Goal: Task Accomplishment & Management: Complete application form

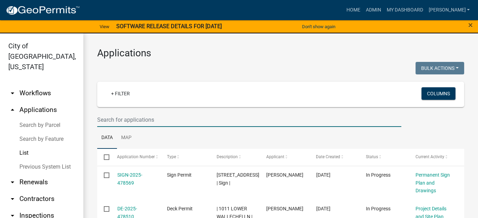
click at [145, 116] on input "text" at bounding box center [249, 120] width 304 height 14
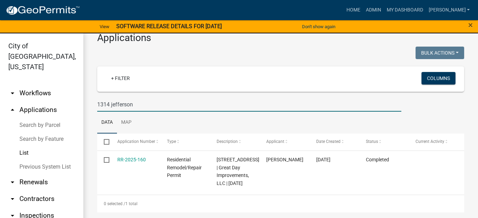
scroll to position [31, 0]
click at [23, 146] on link "List" at bounding box center [41, 153] width 83 height 14
click at [134, 97] on input "1314 jefferson" at bounding box center [249, 104] width 304 height 14
drag, startPoint x: 138, startPoint y: 84, endPoint x: 74, endPoint y: 92, distance: 64.7
click at [74, 92] on div "City of [GEOGRAPHIC_DATA], [US_STATE] arrow_drop_down Workflows List arrow_drop…" at bounding box center [239, 129] width 478 height 193
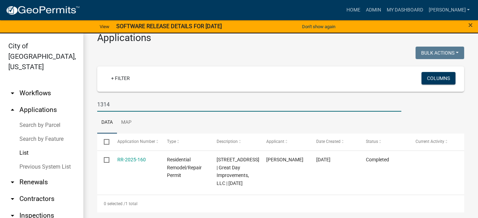
type input "1314"
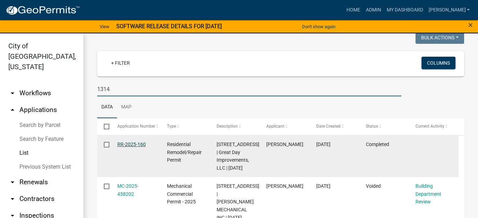
click at [131, 145] on link "RR-2025-160" at bounding box center [131, 144] width 28 height 6
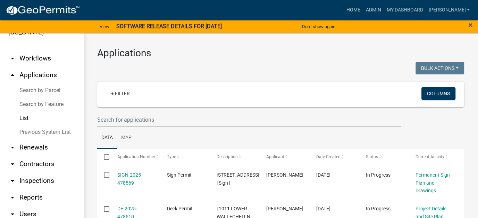
scroll to position [56, 0]
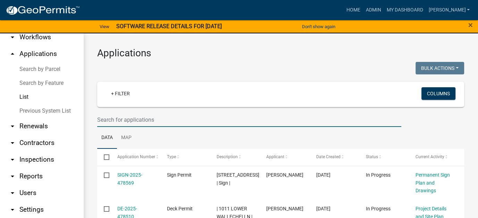
click at [150, 118] on input "text" at bounding box center [249, 120] width 304 height 14
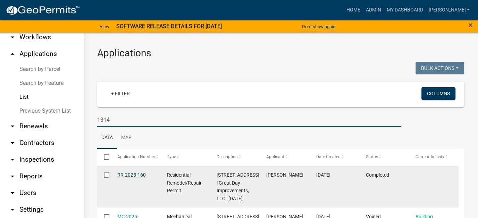
type input "1314"
click at [122, 174] on link "RR-2025-160" at bounding box center [131, 175] width 28 height 6
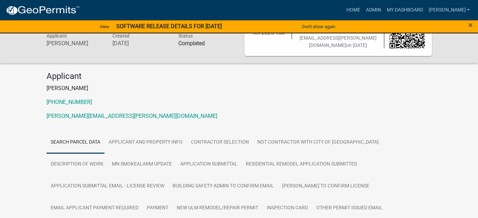
scroll to position [69, 0]
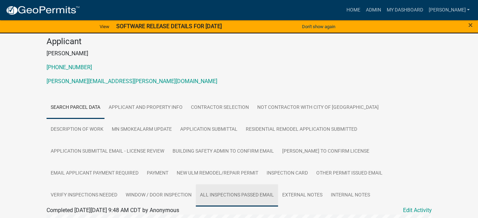
click at [196, 192] on link "All Inspections passed Email" at bounding box center [237, 195] width 82 height 22
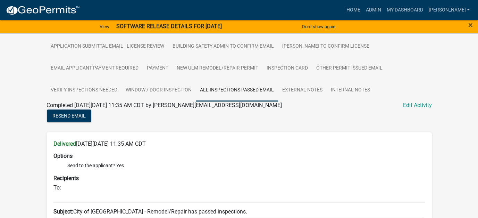
scroll to position [140, 0]
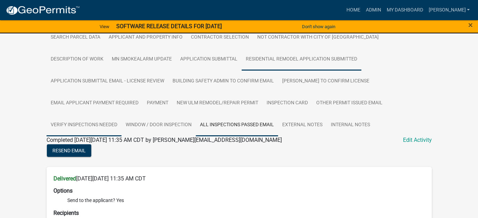
click at [122, 114] on link "Verify inspections needed" at bounding box center [84, 125] width 75 height 22
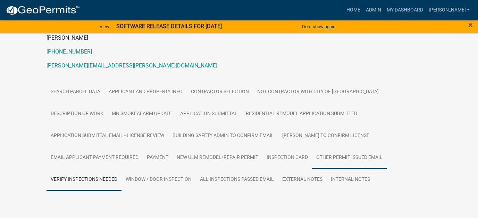
scroll to position [105, 0]
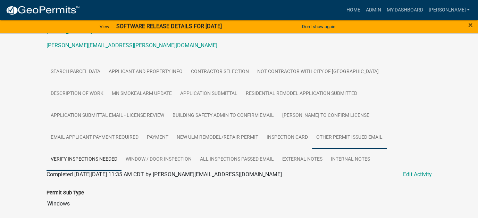
click at [312, 136] on link "Other Permit Issued Email" at bounding box center [349, 137] width 75 height 22
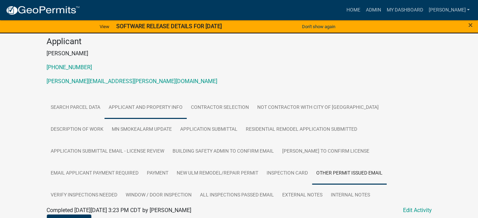
scroll to position [104, 0]
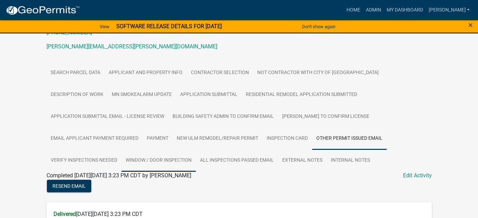
click at [196, 149] on link "Window / Door Inspection" at bounding box center [159, 160] width 74 height 22
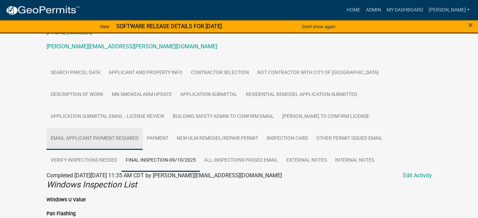
click at [143, 127] on link "Email Applicant Payment Required" at bounding box center [95, 138] width 96 height 22
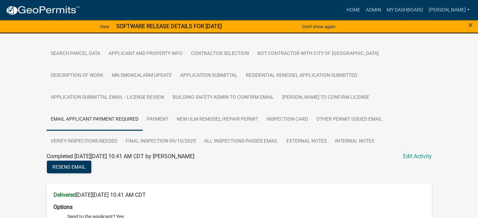
scroll to position [69, 0]
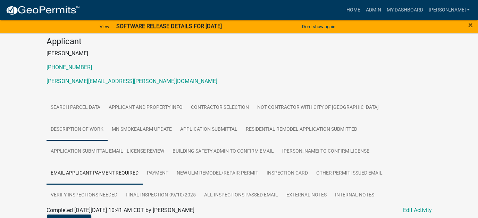
click at [108, 118] on link "Description of Work" at bounding box center [77, 129] width 61 height 22
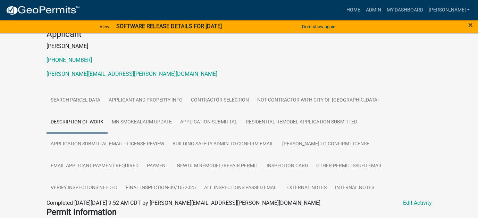
scroll to position [0, 0]
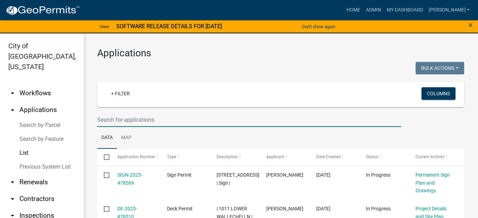
click at [127, 119] on input "text" at bounding box center [249, 120] width 304 height 14
type input "rr-2025-160"
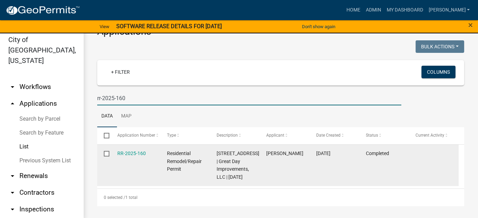
scroll to position [8, 0]
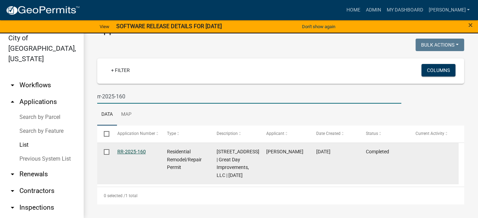
click at [125, 149] on link "RR-2025-160" at bounding box center [131, 152] width 28 height 6
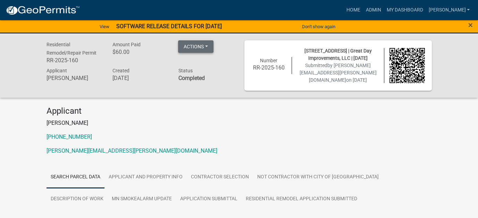
click at [196, 48] on button "Actions" at bounding box center [195, 46] width 35 height 13
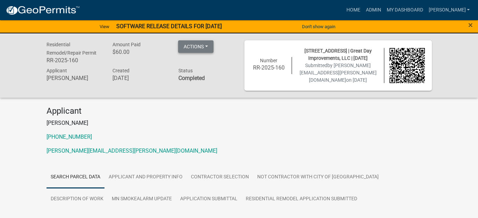
click at [211, 48] on button "Actions" at bounding box center [195, 46] width 35 height 13
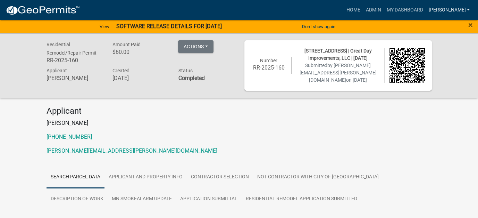
click at [465, 11] on link "[PERSON_NAME]" at bounding box center [449, 9] width 47 height 13
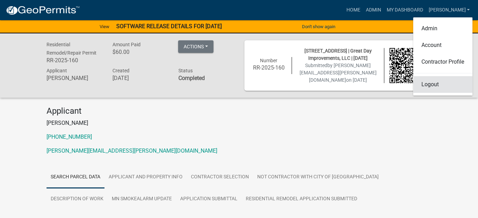
click at [438, 81] on link "Logout" at bounding box center [442, 84] width 59 height 17
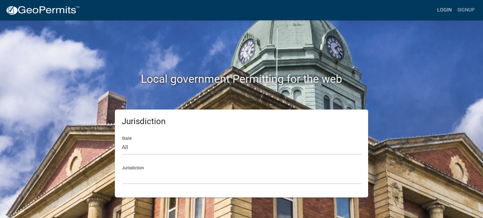
click at [447, 11] on link "Login" at bounding box center [445, 9] width 20 height 13
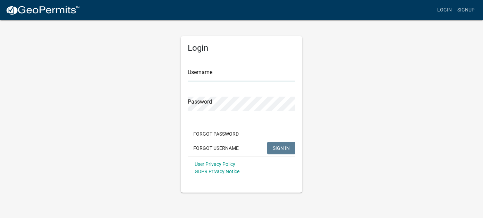
type input "[PERSON_NAME]"
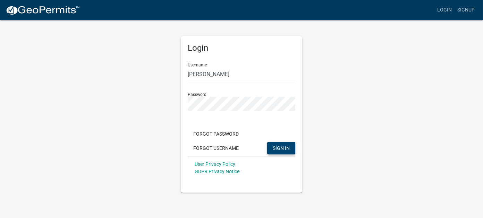
click at [279, 149] on span "SIGN IN" at bounding box center [281, 148] width 17 height 6
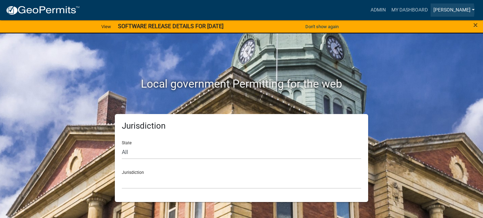
click at [454, 10] on link "[PERSON_NAME]" at bounding box center [454, 9] width 47 height 13
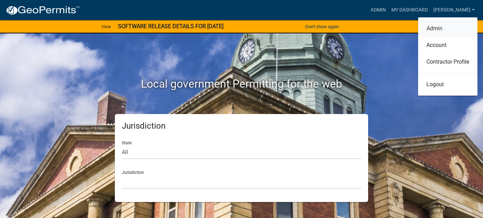
click at [431, 29] on link "Admin" at bounding box center [447, 28] width 59 height 17
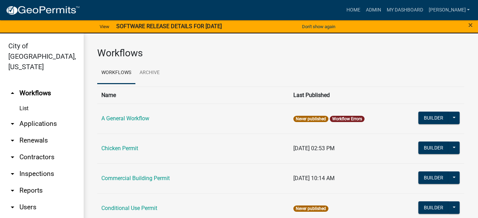
click at [34, 115] on link "arrow_drop_down Applications" at bounding box center [41, 123] width 83 height 17
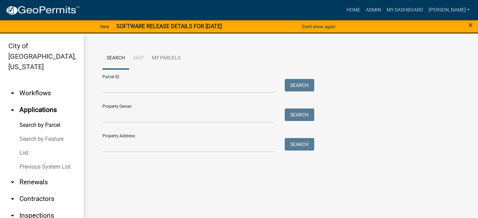
click at [22, 146] on link "List" at bounding box center [41, 153] width 83 height 14
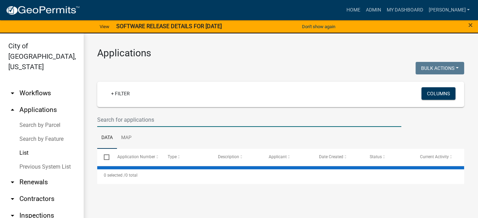
click at [115, 118] on input "text" at bounding box center [249, 120] width 304 height 14
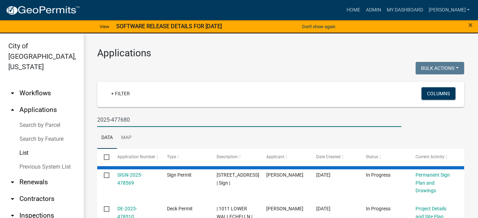
type input "2025-477680"
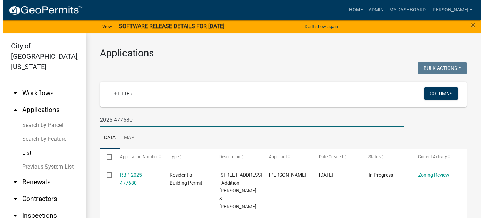
scroll to position [23, 0]
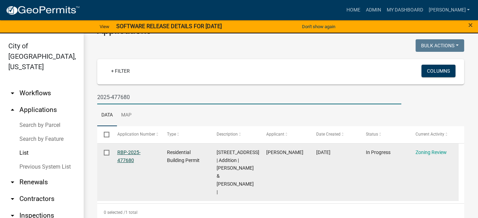
click at [131, 154] on link "RBP-2025-477680" at bounding box center [128, 156] width 23 height 14
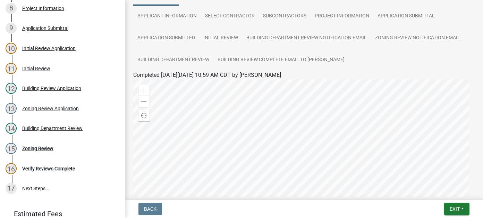
scroll to position [254, 0]
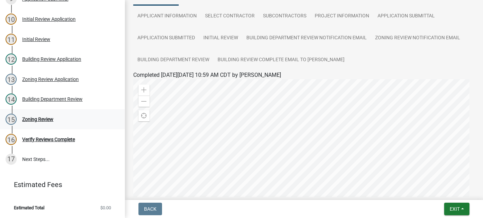
click at [35, 119] on div "Zoning Review" at bounding box center [37, 119] width 31 height 5
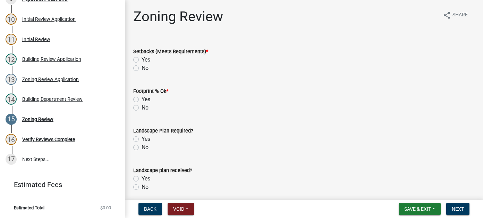
click at [142, 59] on label "Yes" at bounding box center [146, 60] width 9 height 8
click at [142, 59] on input "Yes" at bounding box center [144, 58] width 5 height 5
radio input "true"
click at [142, 99] on label "Yes" at bounding box center [146, 99] width 9 height 8
click at [142, 99] on input "Yes" at bounding box center [144, 97] width 5 height 5
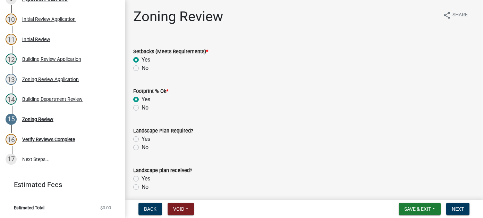
radio input "true"
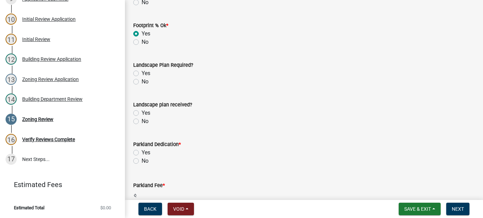
scroll to position [69, 0]
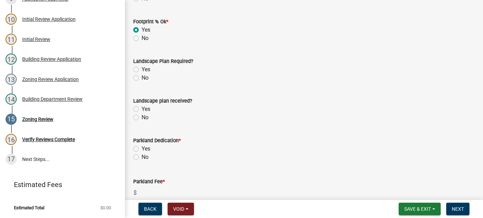
click at [142, 157] on label "No" at bounding box center [145, 157] width 7 height 8
click at [142, 157] on input "No" at bounding box center [144, 155] width 5 height 5
radio input "true"
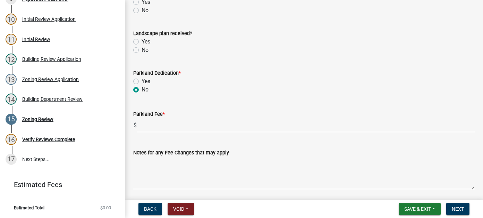
scroll to position [139, 0]
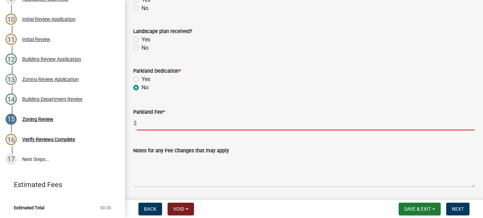
click at [159, 123] on input "text" at bounding box center [306, 123] width 338 height 14
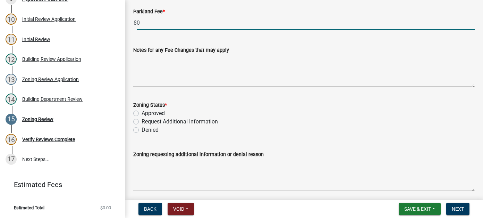
scroll to position [243, 0]
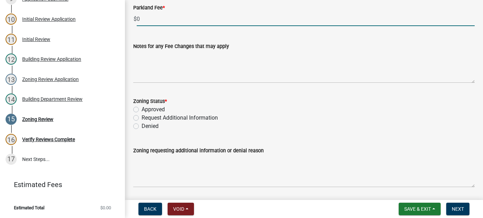
type input "0"
click at [142, 109] on label "Approved" at bounding box center [153, 109] width 23 height 8
click at [142, 109] on input "Approved" at bounding box center [144, 107] width 5 height 5
radio input "true"
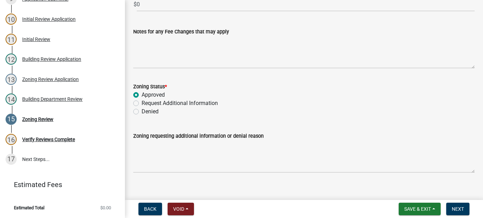
scroll to position [266, 0]
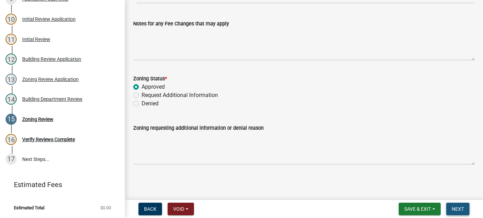
click at [463, 207] on span "Next" at bounding box center [458, 209] width 12 height 6
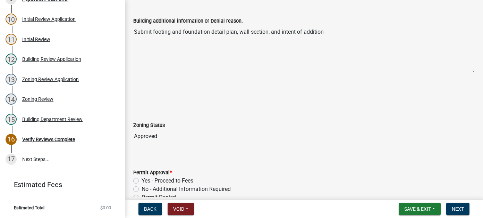
scroll to position [104, 0]
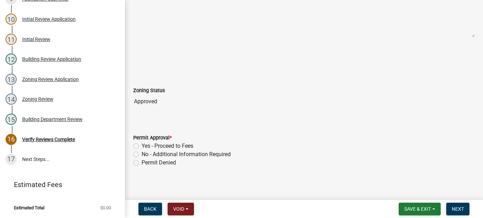
click at [142, 146] on label "Yes - Proceed to Fees" at bounding box center [168, 146] width 52 height 8
click at [142, 146] on input "Yes - Proceed to Fees" at bounding box center [144, 144] width 5 height 5
radio input "true"
click at [142, 145] on label "Yes - Proceed to Fees" at bounding box center [168, 146] width 52 height 8
click at [142, 145] on input "Yes - Proceed to Fees" at bounding box center [144, 144] width 5 height 5
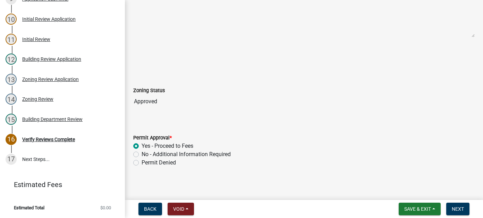
click at [142, 154] on label "No - Additional Information Required" at bounding box center [186, 154] width 89 height 8
click at [142, 154] on input "No - Additional Information Required" at bounding box center [144, 152] width 5 height 5
radio input "true"
click at [453, 208] on span "Next" at bounding box center [458, 209] width 12 height 6
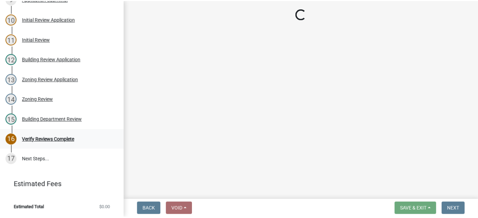
scroll to position [293, 0]
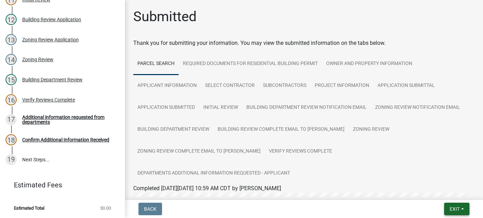
click at [452, 209] on span "Exit" at bounding box center [455, 209] width 10 height 6
click at [434, 188] on button "Save & Exit" at bounding box center [442, 190] width 56 height 17
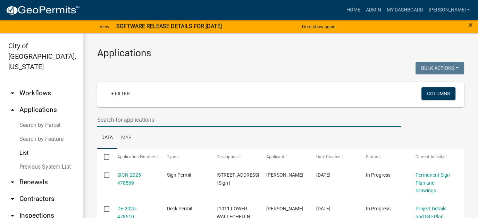
click at [169, 115] on input "text" at bounding box center [249, 120] width 304 height 14
type input "chamber"
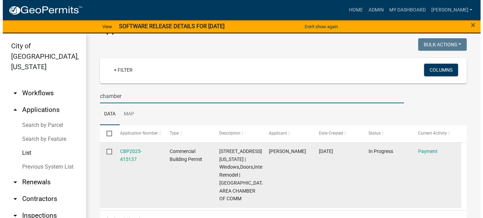
scroll to position [35, 0]
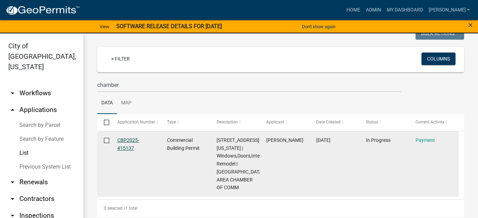
click at [122, 142] on link "CBP2025-415137" at bounding box center [128, 144] width 22 height 14
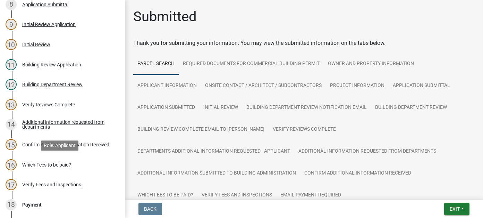
scroll to position [278, 0]
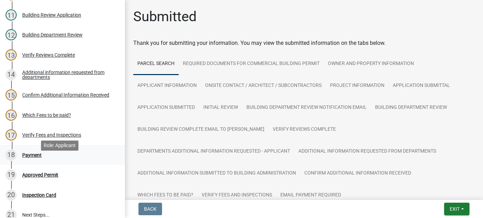
click at [31, 157] on div "Payment" at bounding box center [31, 154] width 19 height 5
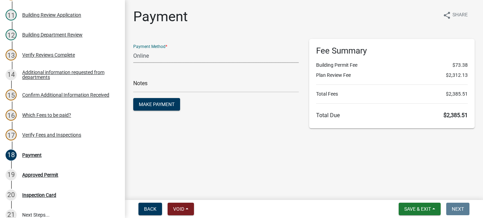
click at [150, 56] on select "Credit Card POS Check Cash Online" at bounding box center [216, 56] width 166 height 14
select select "1: 0"
click at [133, 49] on select "Credit Card POS Check Cash Online" at bounding box center [216, 56] width 166 height 14
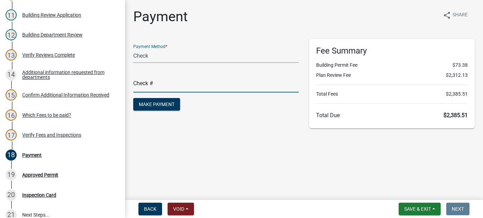
click at [173, 82] on input "text" at bounding box center [216, 85] width 166 height 14
type input "027928"
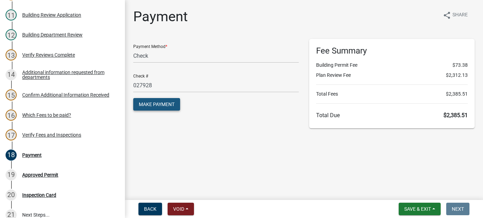
click at [156, 102] on span "Make Payment" at bounding box center [157, 104] width 36 height 6
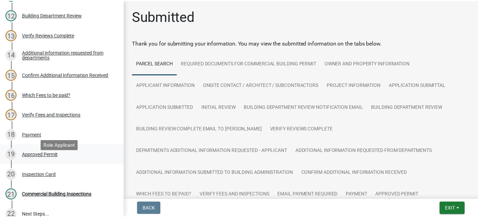
scroll to position [332, 0]
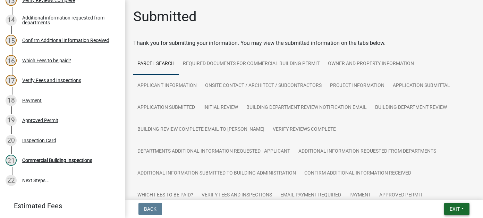
click at [456, 208] on span "Exit" at bounding box center [455, 209] width 10 height 6
click at [448, 191] on button "Save & Exit" at bounding box center [442, 190] width 56 height 17
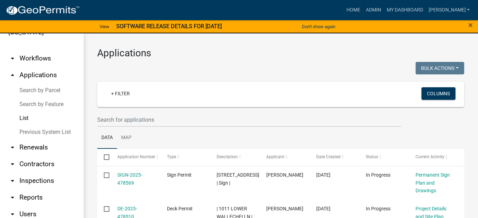
scroll to position [56, 0]
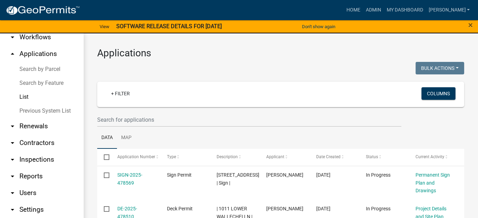
click at [32, 168] on link "arrow_drop_down Reports" at bounding box center [41, 176] width 83 height 17
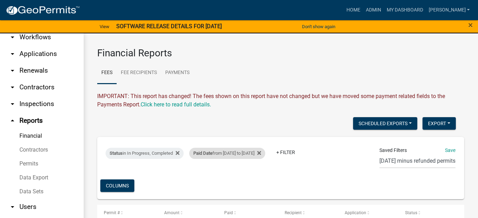
click at [227, 150] on div "Paid Date from [DATE] to [DATE]" at bounding box center [227, 153] width 76 height 11
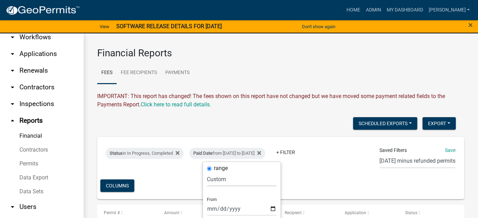
click at [223, 178] on select "[DATE] [DATE] Current Week Previous Week Current Month Last Month Current Calen…" at bounding box center [241, 179] width 69 height 14
select select "this_1_days"
click at [207, 172] on select "[DATE] [DATE] Current Week Previous Week Current Month Last Month Current Calen…" at bounding box center [241, 179] width 69 height 14
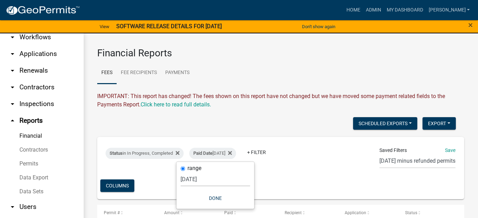
click at [153, 184] on div "Status in In Progress, Completed Paid Date [DATE] + Filter Saved Filters Save […" at bounding box center [280, 168] width 361 height 62
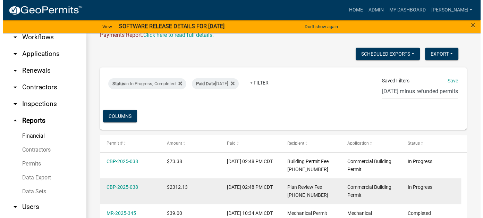
scroll to position [104, 0]
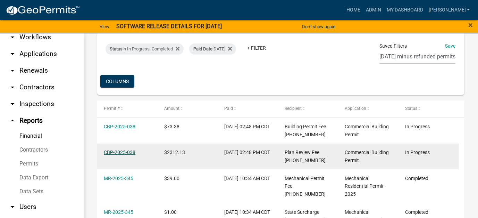
click at [110, 150] on link "CBP-2025-038" at bounding box center [120, 152] width 32 height 6
